Goal: Find specific page/section: Find specific page/section

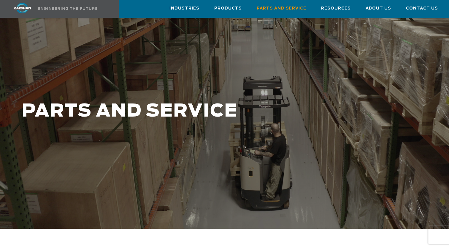
scroll to position [30, 0]
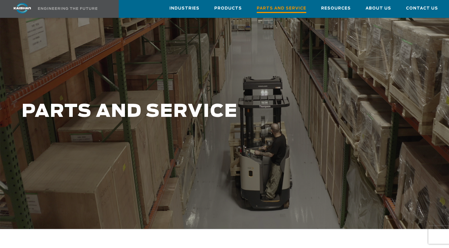
click at [274, 9] on span "Parts and Service" at bounding box center [282, 9] width 50 height 8
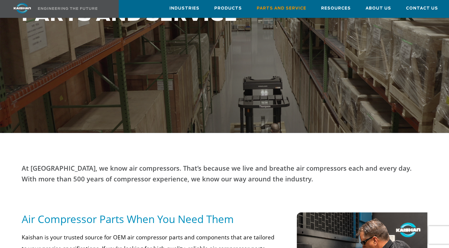
scroll to position [61, 0]
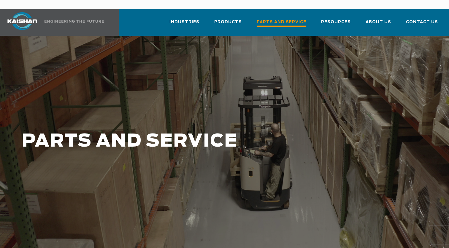
click at [263, 19] on span "Parts and Service" at bounding box center [282, 23] width 50 height 8
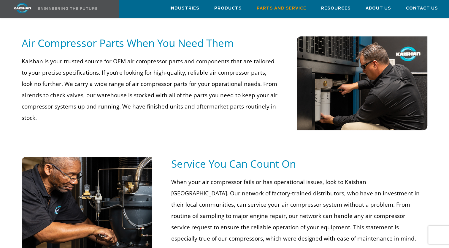
scroll to position [327, 0]
